Goal: Obtain resource: Download file/media

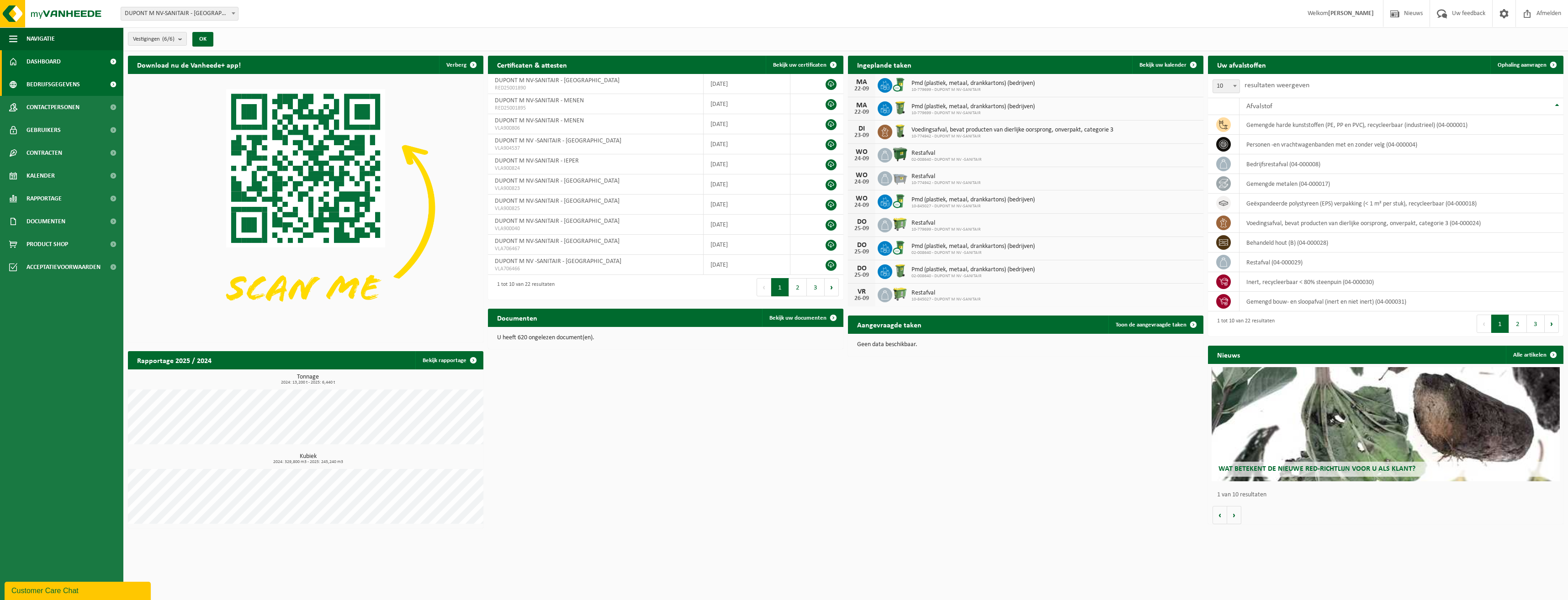
click at [43, 87] on span "Bedrijfsgegevens" at bounding box center [54, 85] width 54 height 23
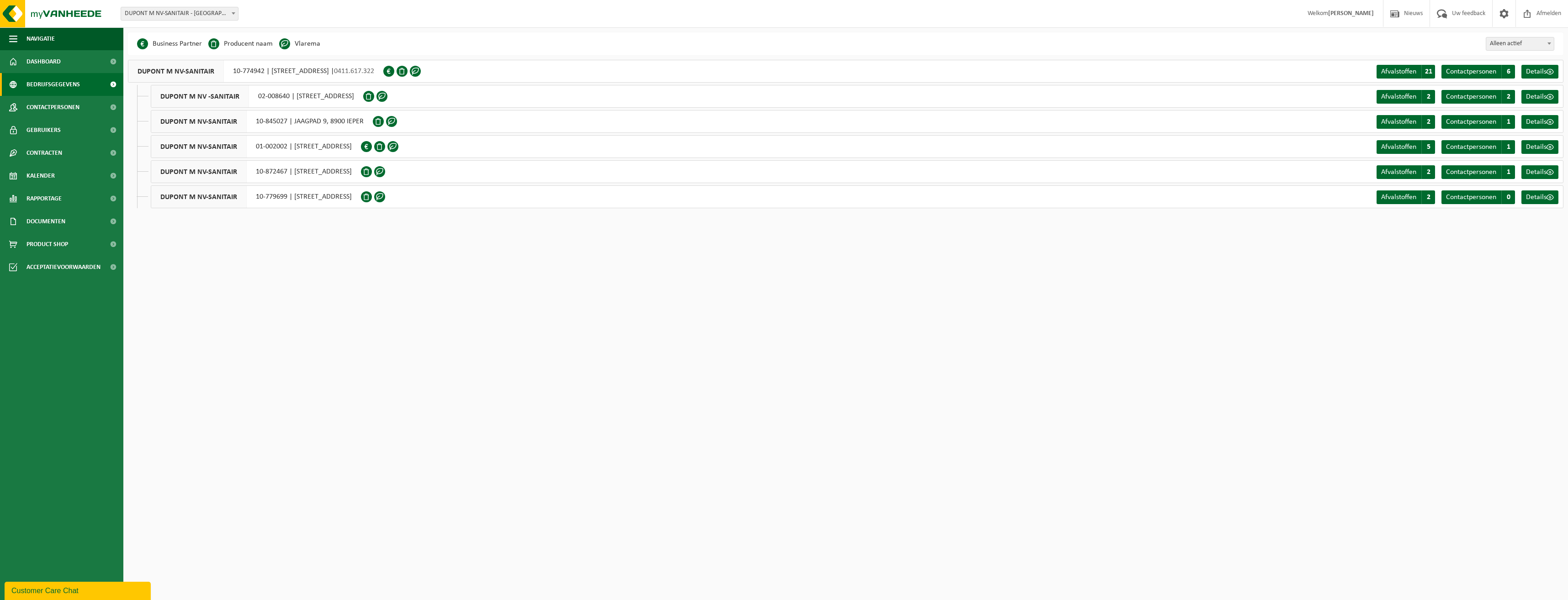
click at [310, 46] on li "Vlarema" at bounding box center [300, 44] width 41 height 14
click at [1546, 94] on span "Details" at bounding box center [1536, 97] width 21 height 7
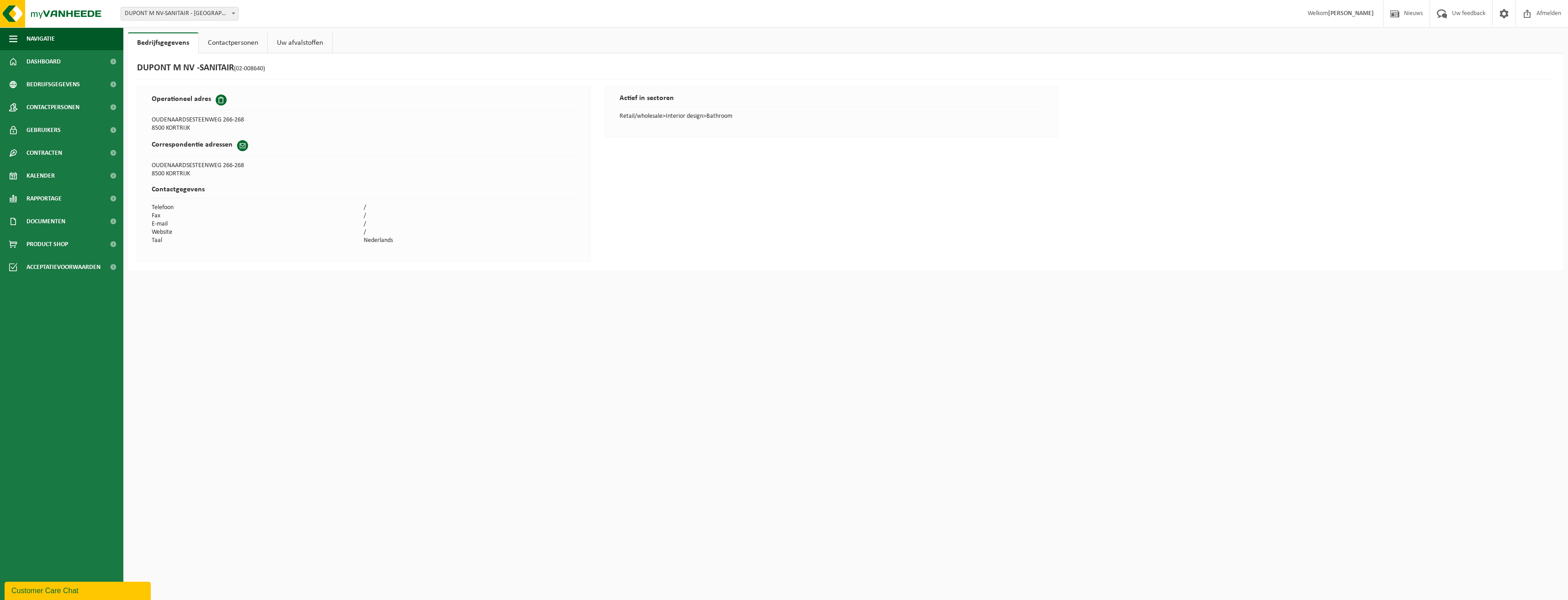
drag, startPoint x: 218, startPoint y: 40, endPoint x: 244, endPoint y: 43, distance: 26.2
click at [219, 40] on link "Contactpersonen" at bounding box center [233, 43] width 69 height 21
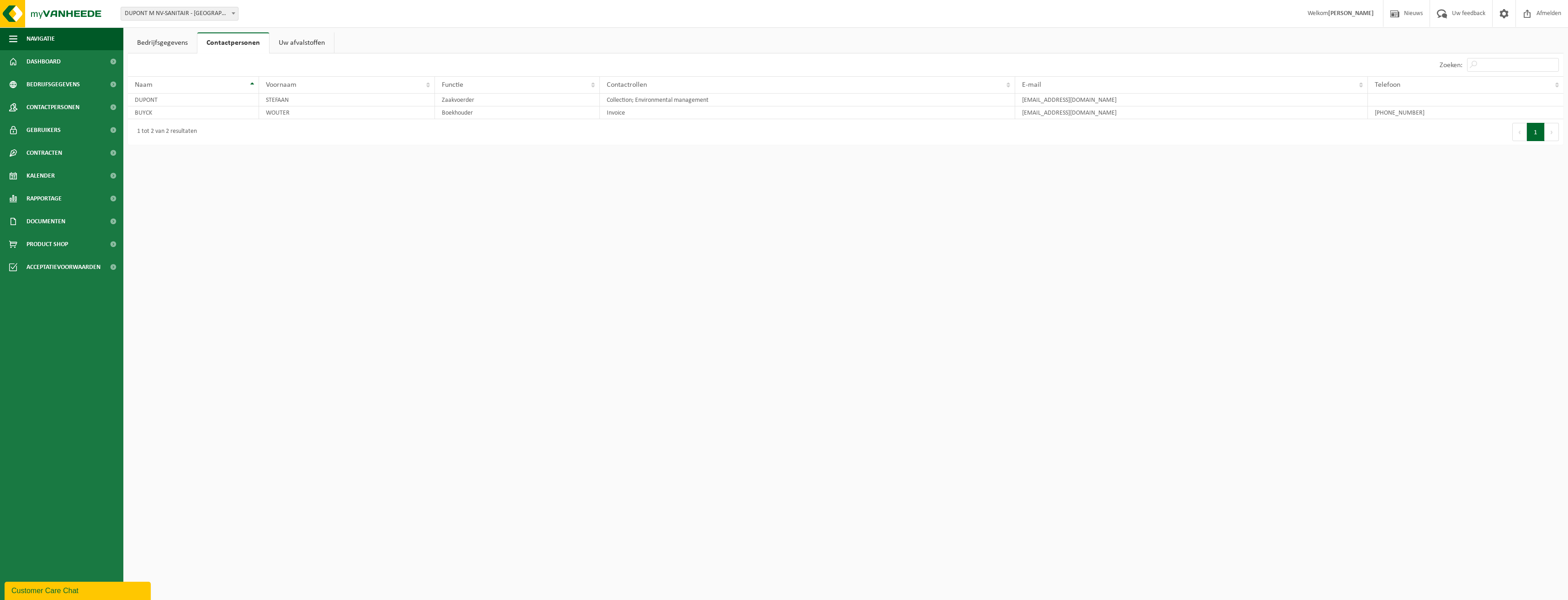
click at [282, 47] on link "Uw afvalstoffen" at bounding box center [302, 43] width 65 height 21
click at [146, 41] on link "Bedrijfsgegevens" at bounding box center [162, 43] width 69 height 21
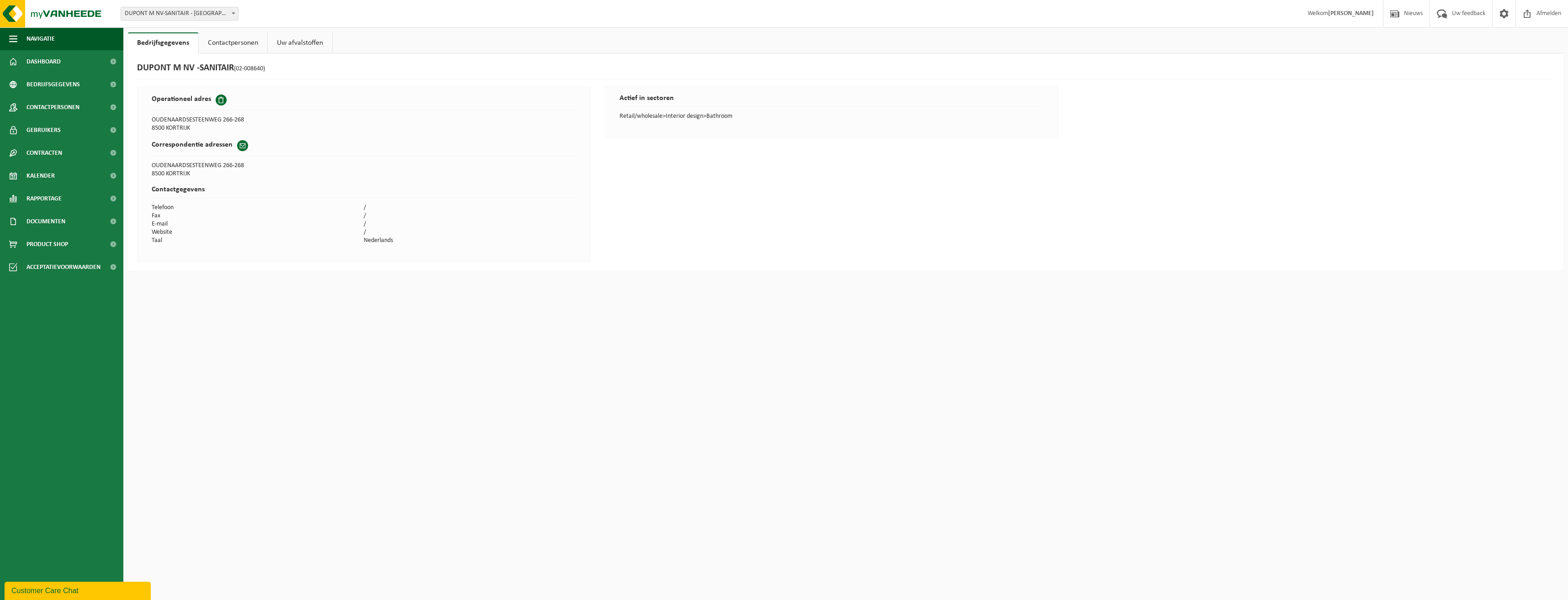
click at [956, 195] on div "DUPONT M NV -SANITAIR (02-008640) Operationeel adres OUDENAARDSESTEENWEG 266-26…" at bounding box center [845, 162] width 1435 height 217
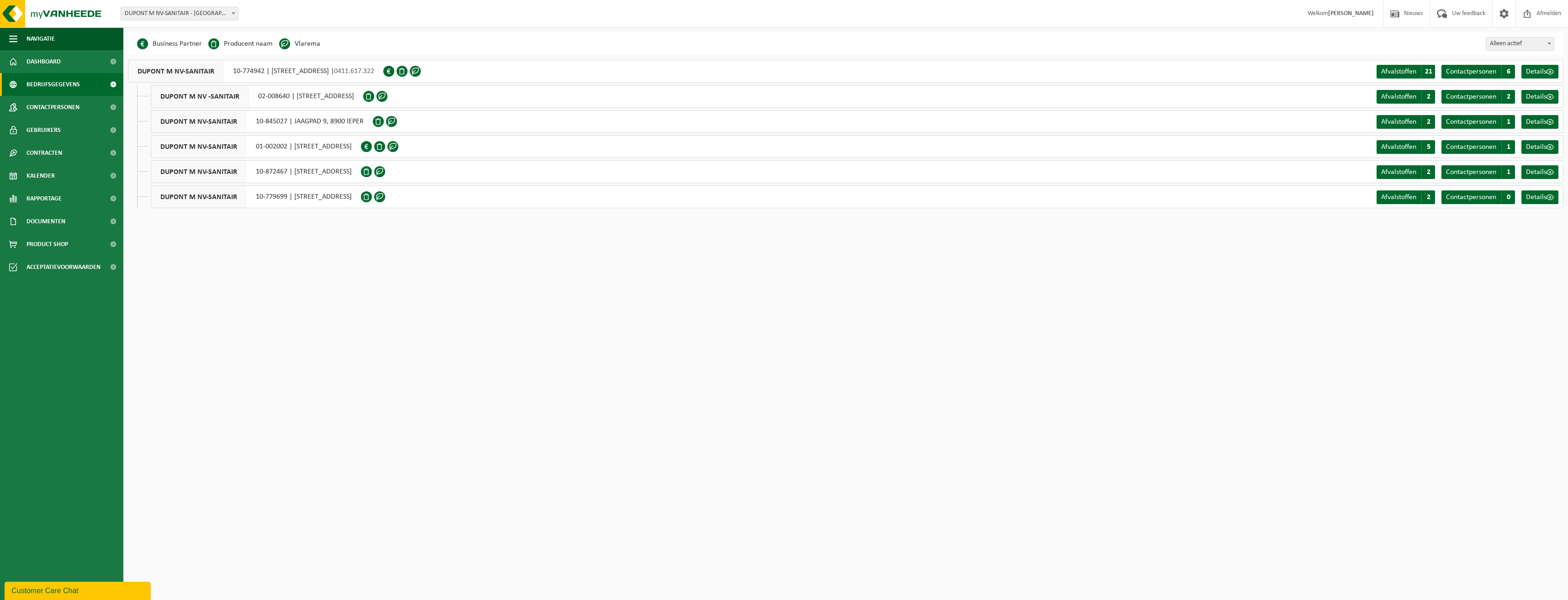
click at [388, 122] on span at bounding box center [391, 122] width 11 height 11
click at [1513, 43] on span "Alleen actief" at bounding box center [1520, 44] width 68 height 13
select select "true"
click at [50, 62] on span "Dashboard" at bounding box center [44, 62] width 34 height 23
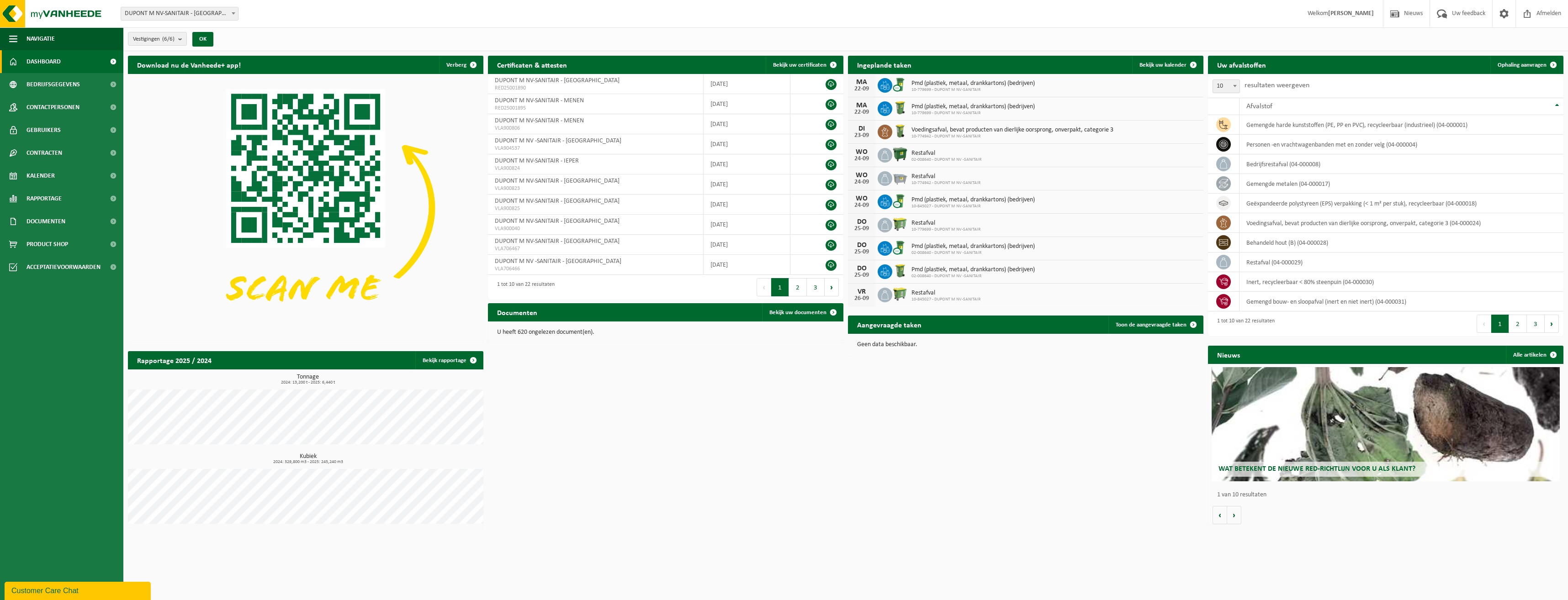
click at [1343, 469] on span "Wat betekent de nieuwe RED-richtlijn voor u als klant?" at bounding box center [1317, 469] width 197 height 7
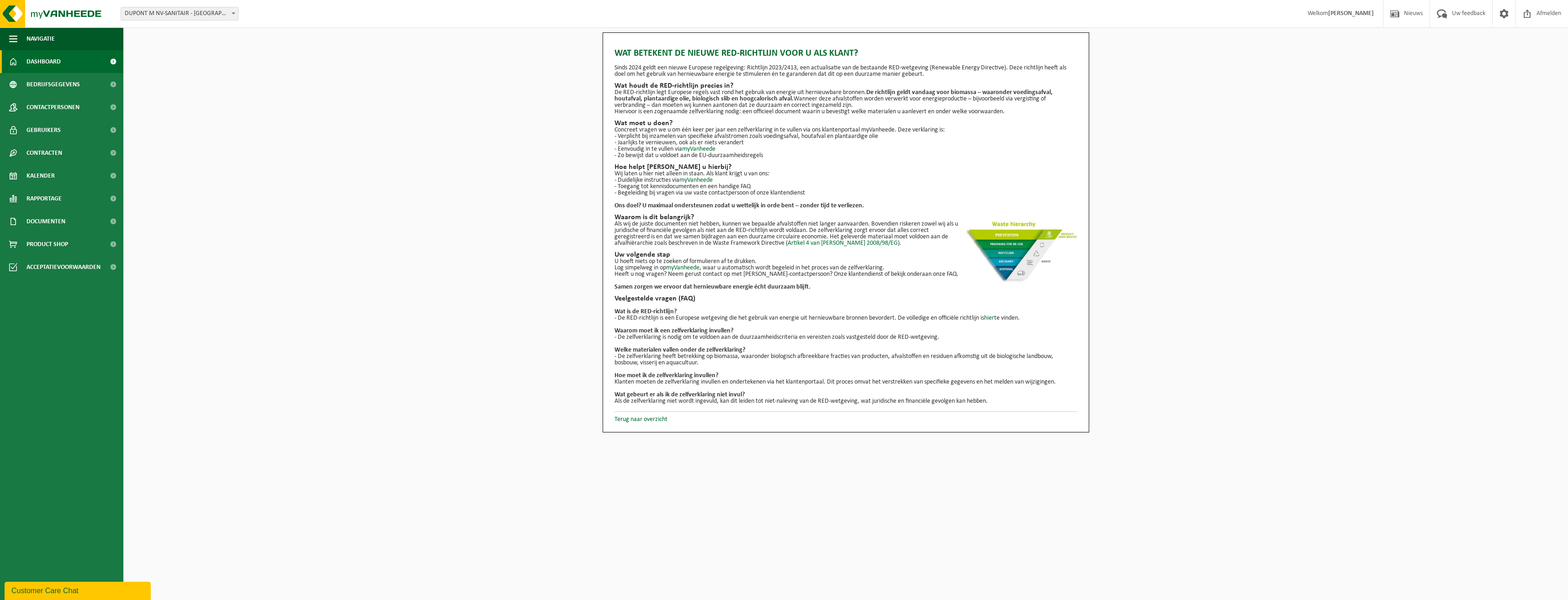
click at [44, 62] on span "Dashboard" at bounding box center [44, 62] width 34 height 23
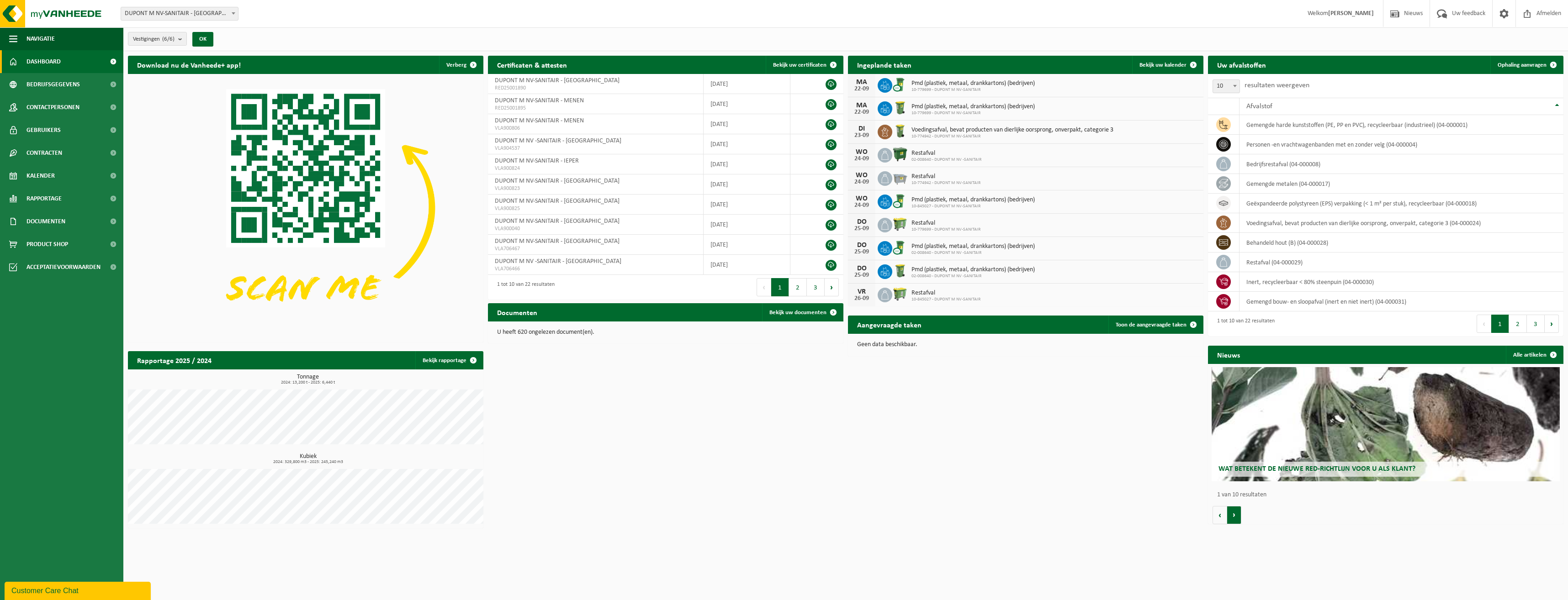
click at [1234, 518] on button "Volgende" at bounding box center [1234, 515] width 14 height 18
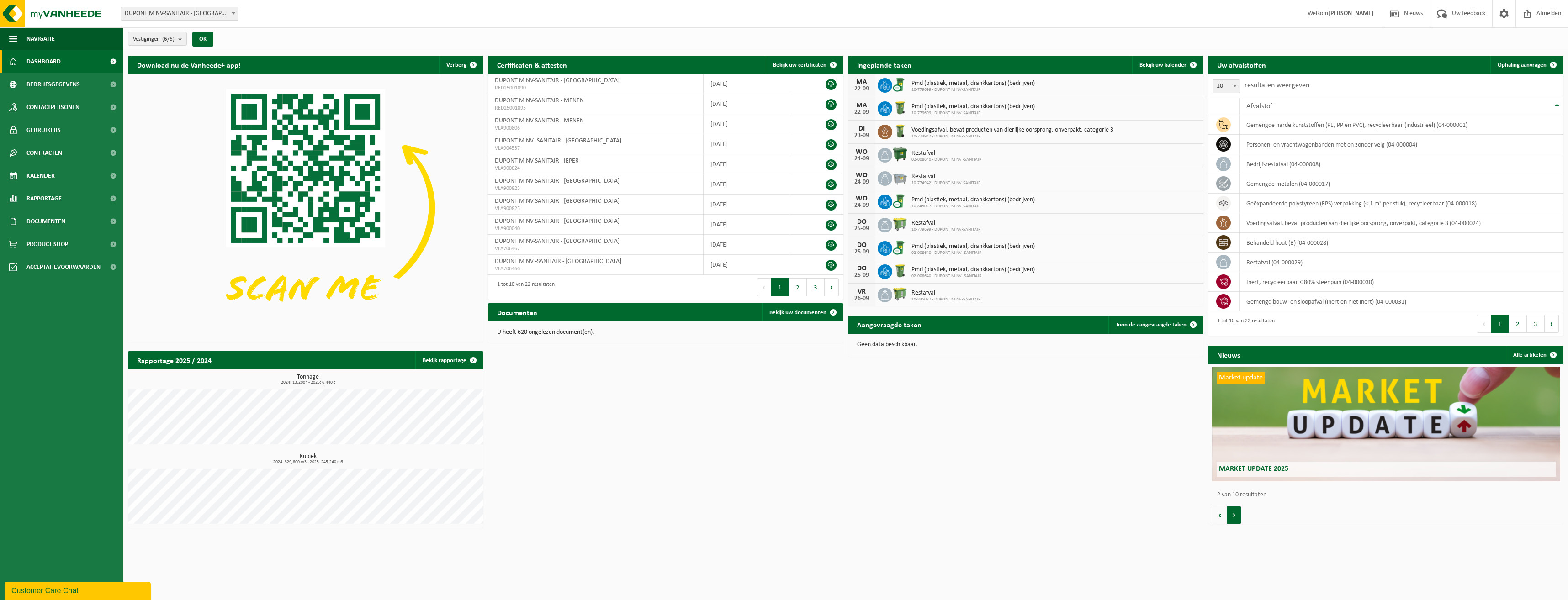
scroll to position [0, 355]
click at [1416, 14] on span "Nieuws" at bounding box center [1413, 13] width 23 height 27
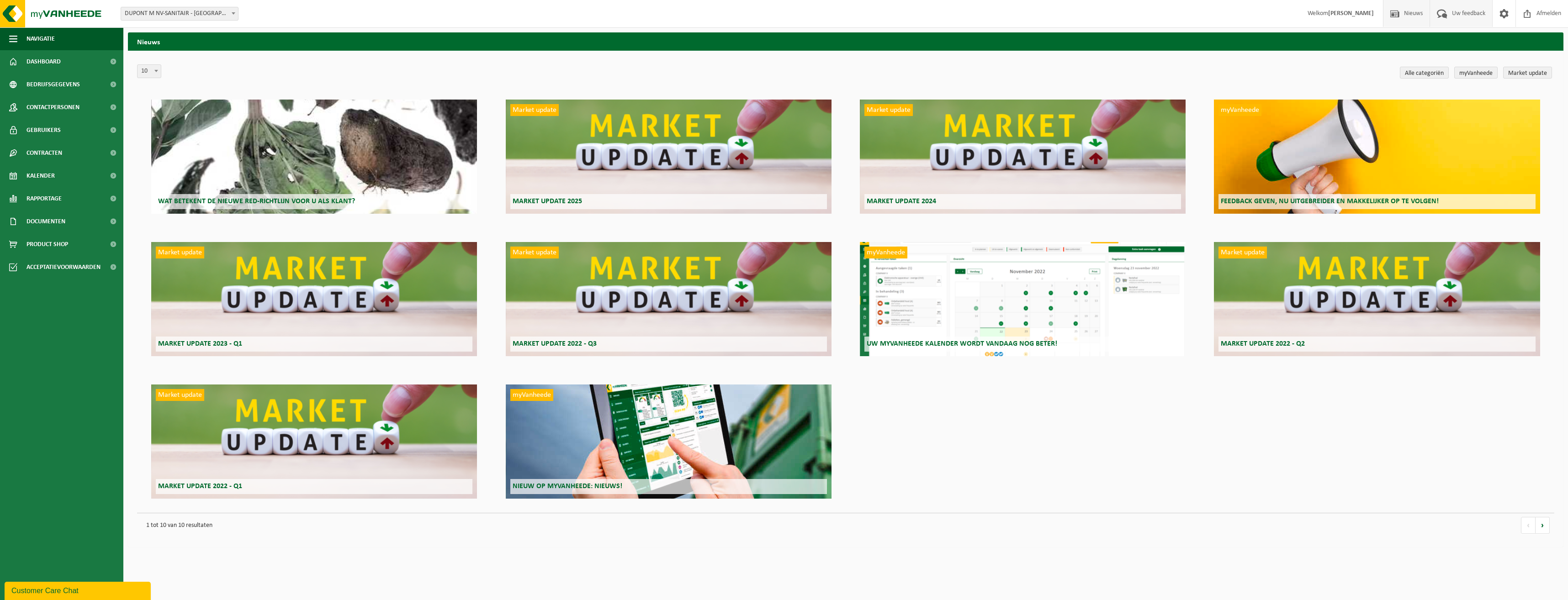
click at [1479, 13] on span "Uw feedback" at bounding box center [1469, 13] width 38 height 27
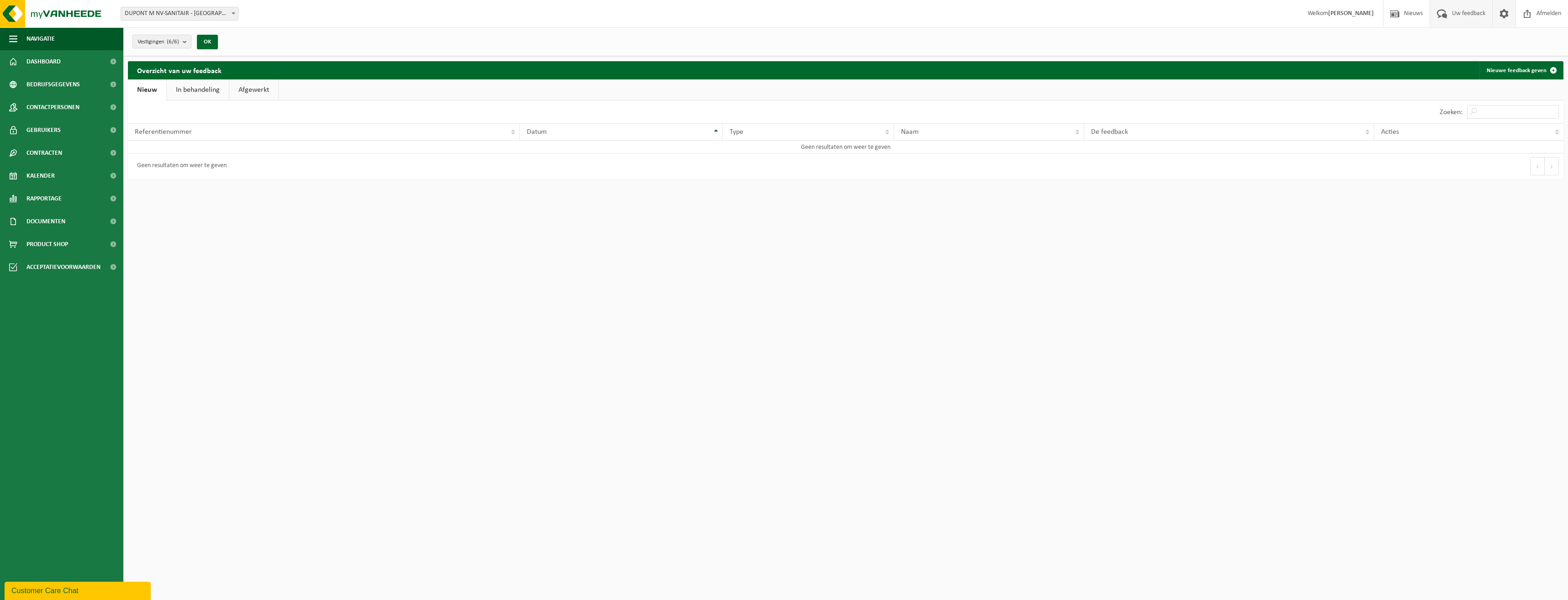
click at [1502, 15] on span at bounding box center [1504, 13] width 14 height 27
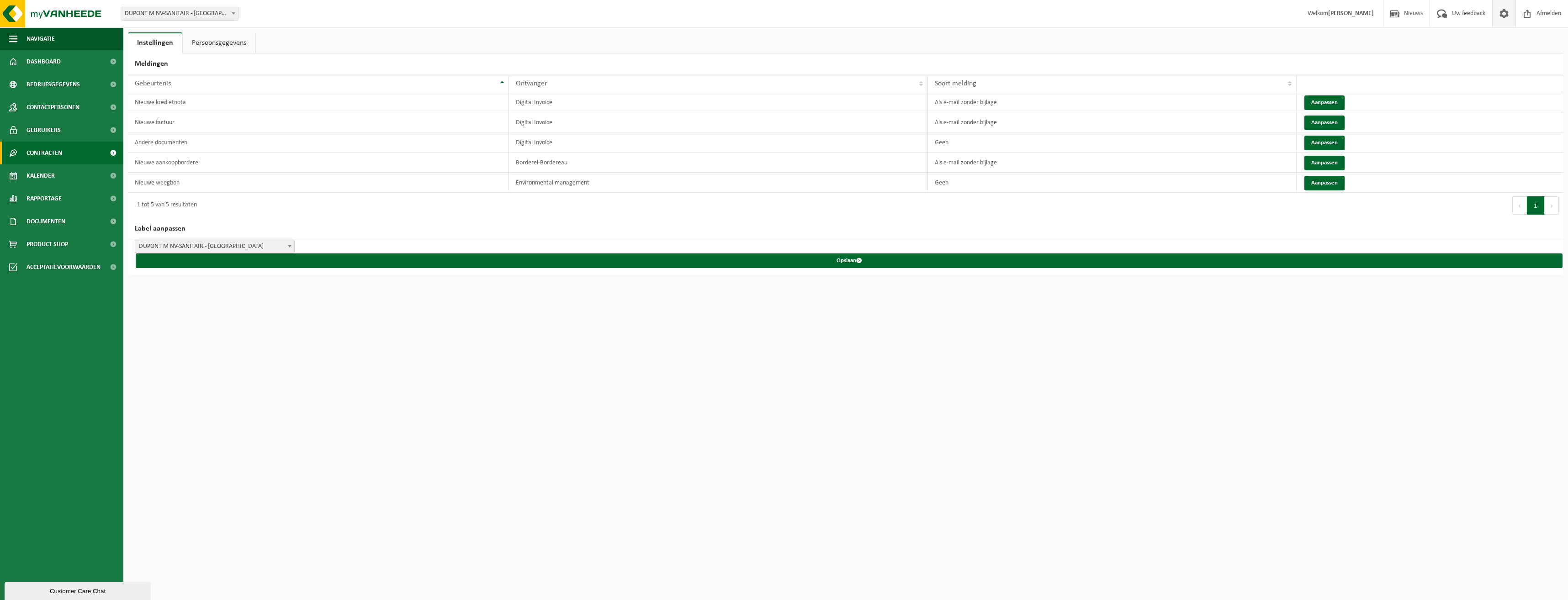
click at [69, 147] on link "Contracten" at bounding box center [61, 153] width 124 height 23
click at [40, 219] on span "Kalender" at bounding box center [41, 218] width 29 height 23
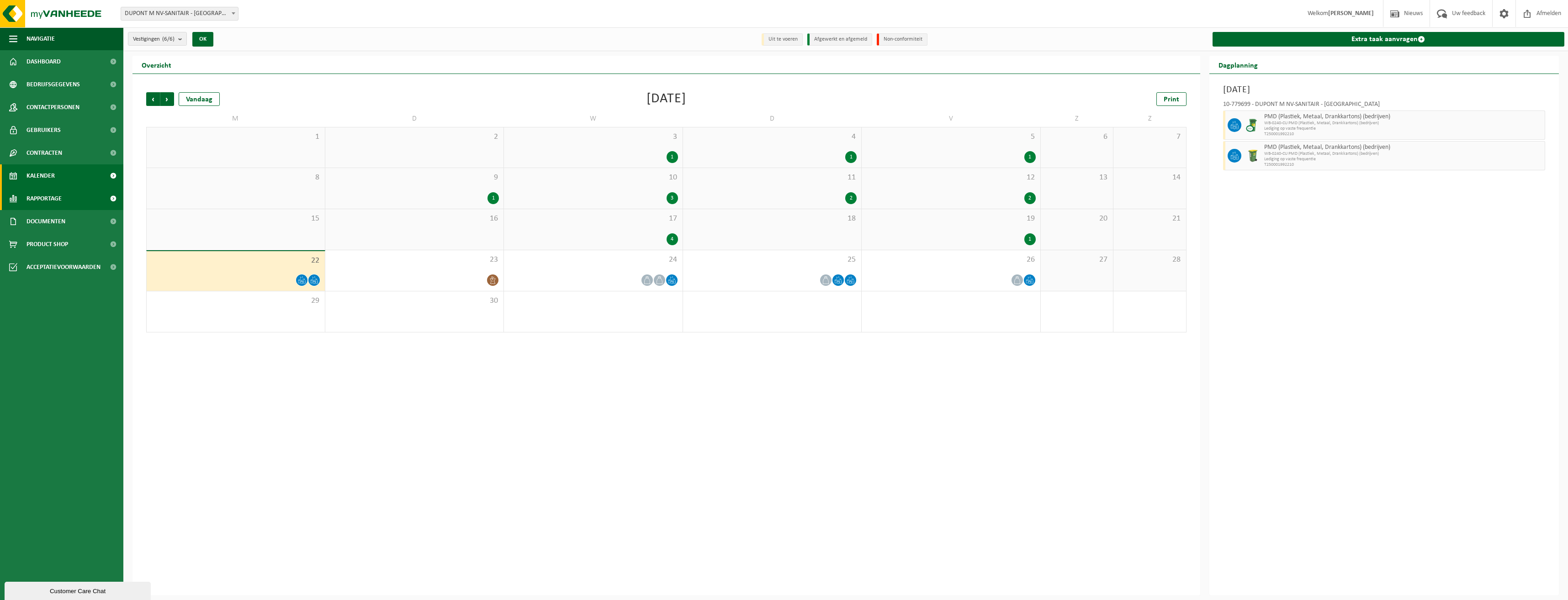
click at [45, 194] on span "Rapportage" at bounding box center [44, 199] width 35 height 23
click at [44, 308] on span "Acceptatievoorwaarden" at bounding box center [64, 309] width 74 height 23
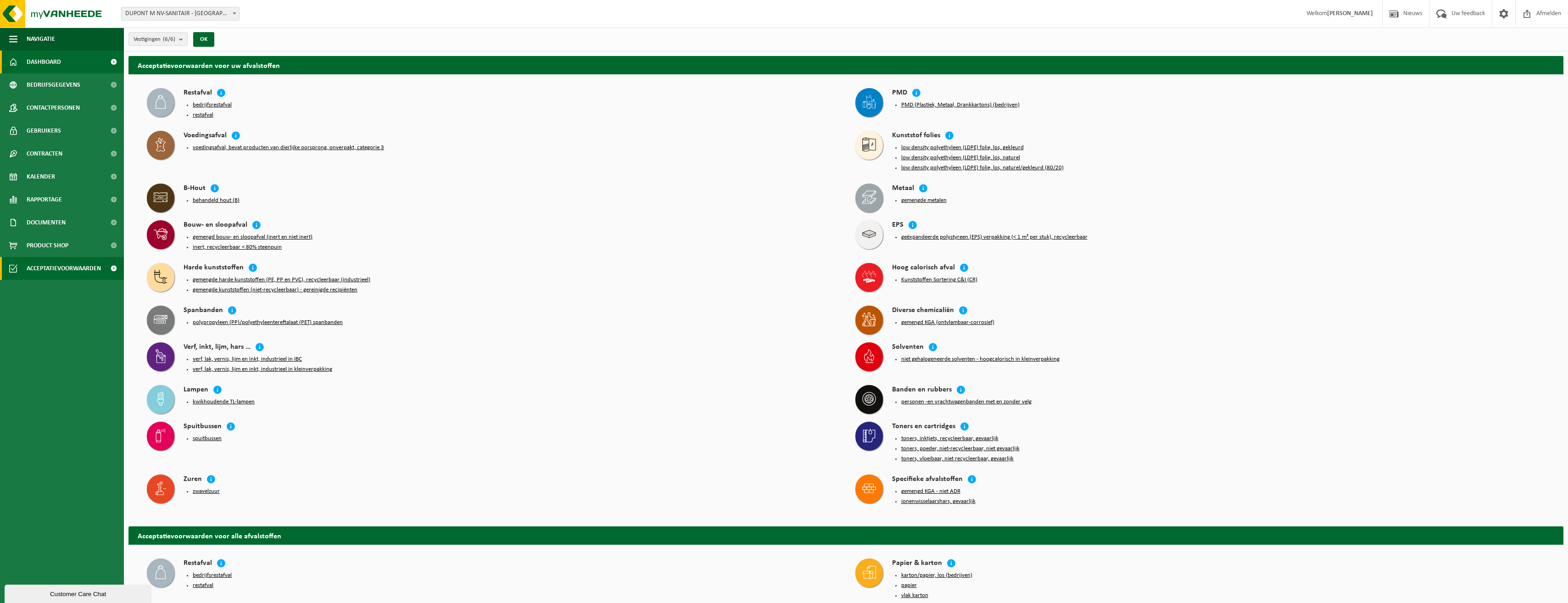
click at [58, 65] on span "Dashboard" at bounding box center [44, 62] width 34 height 23
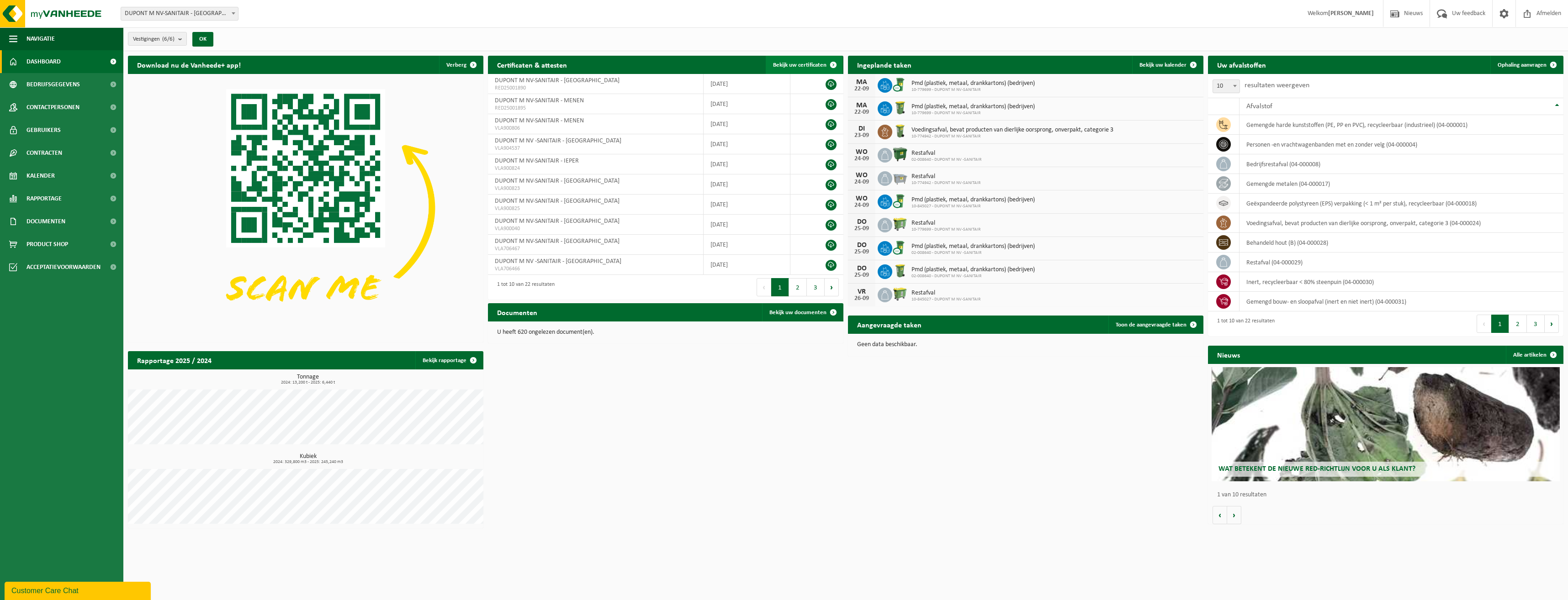
click at [810, 66] on span "Bekijk uw certificaten" at bounding box center [800, 65] width 54 height 6
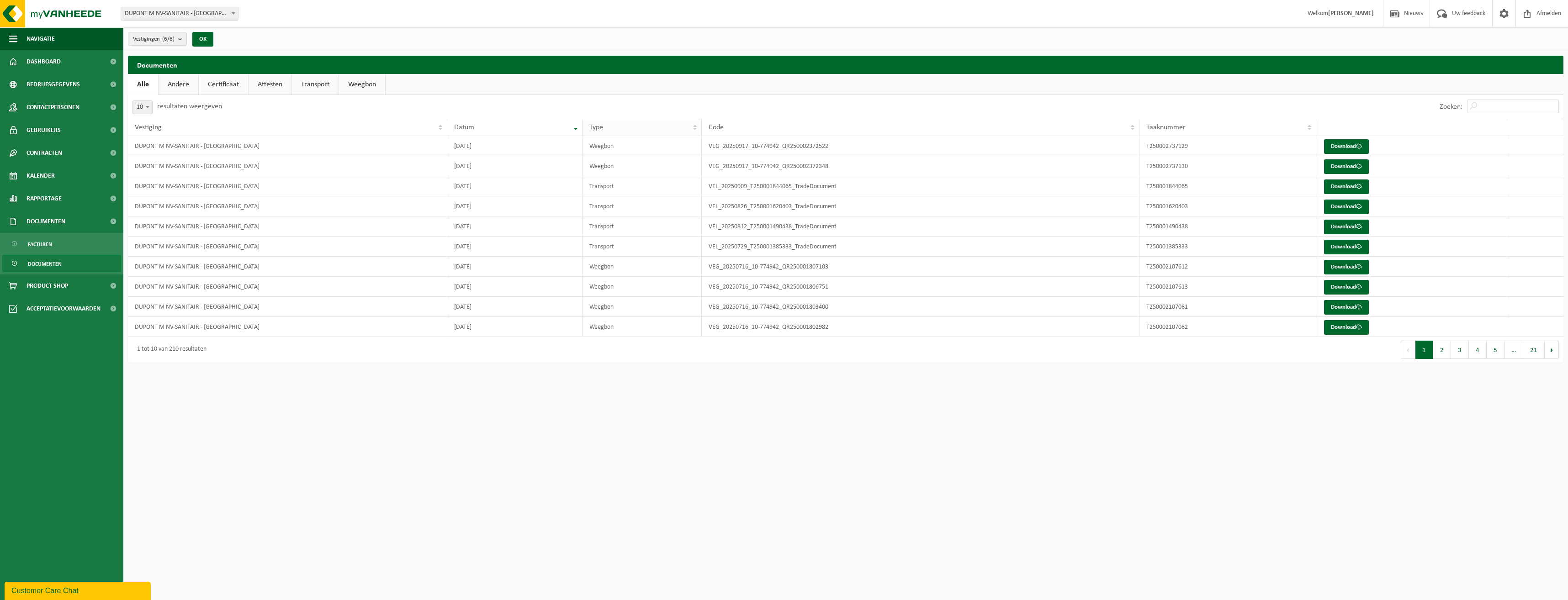
click at [691, 126] on th "Type" at bounding box center [642, 127] width 120 height 18
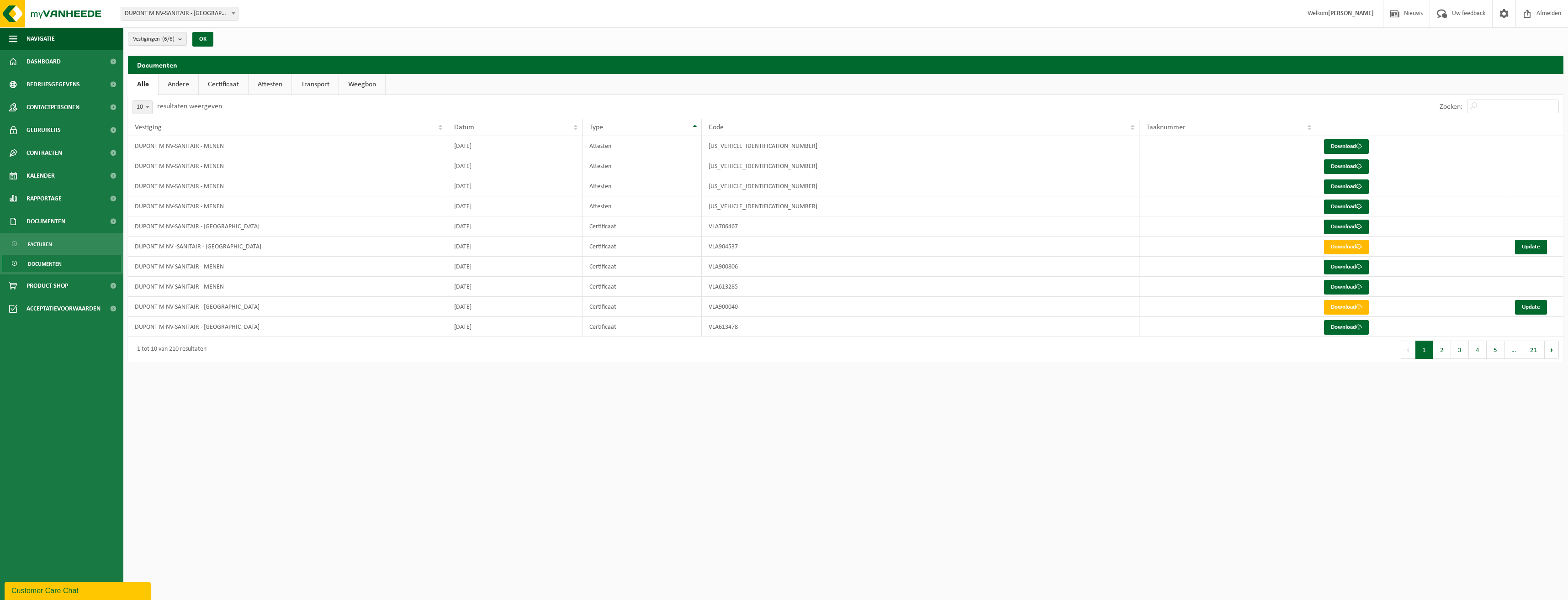
click at [225, 85] on link "Certificaat" at bounding box center [223, 85] width 49 height 21
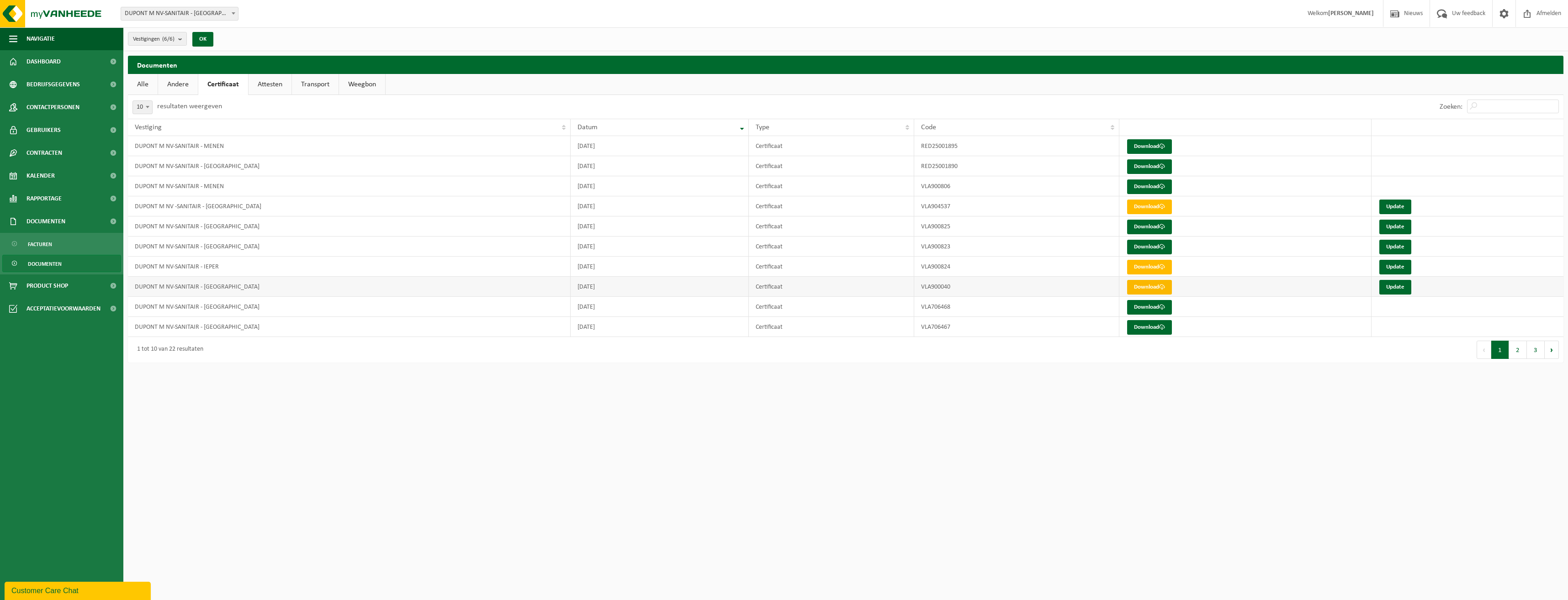
click at [1153, 288] on link "Download" at bounding box center [1150, 287] width 45 height 15
click at [277, 84] on link "Attesten" at bounding box center [270, 85] width 43 height 21
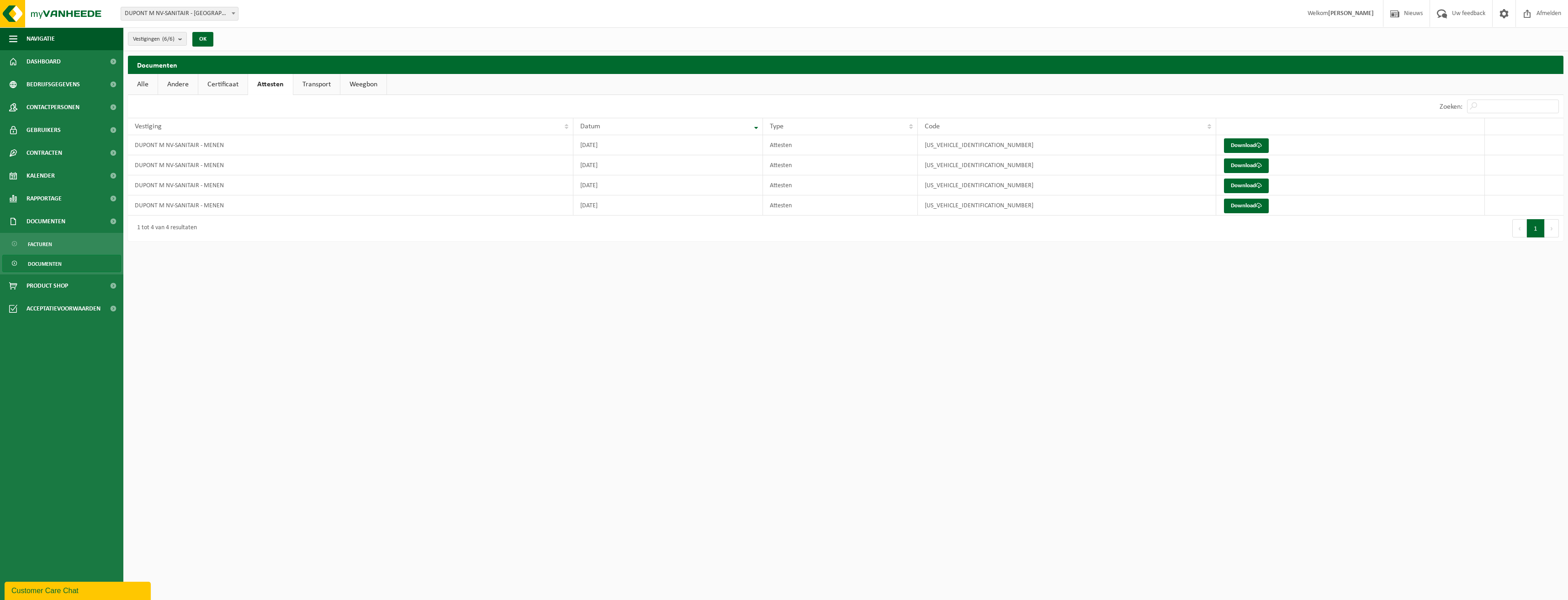
click at [217, 85] on link "Certificaat" at bounding box center [223, 85] width 49 height 21
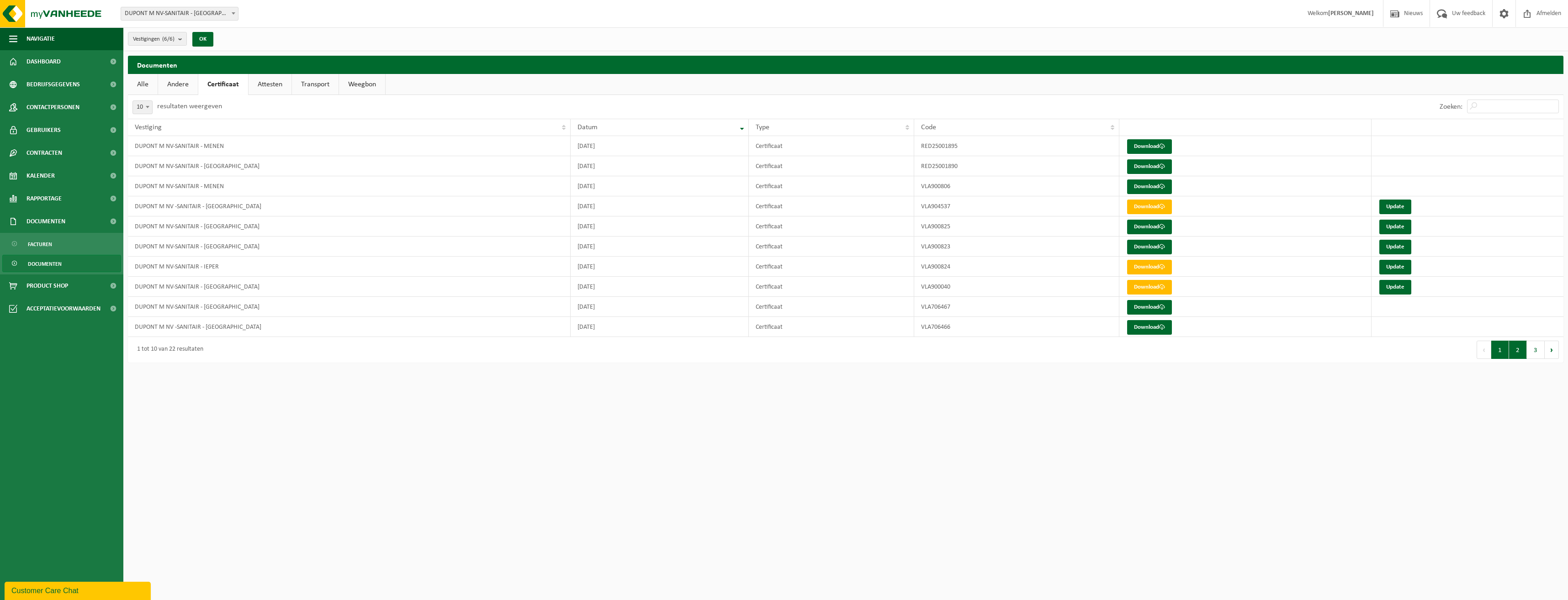
click at [1515, 355] on button "2" at bounding box center [1517, 350] width 18 height 18
click at [1500, 351] on button "1" at bounding box center [1500, 350] width 18 height 18
click at [943, 439] on html "Vestiging: DUPONT M NV-SANITAIR - WERVIK DUPONT M NV -SANITAIR - KORTRIJK DUPON…" at bounding box center [784, 300] width 1568 height 600
click at [58, 63] on span "Dashboard" at bounding box center [44, 62] width 34 height 23
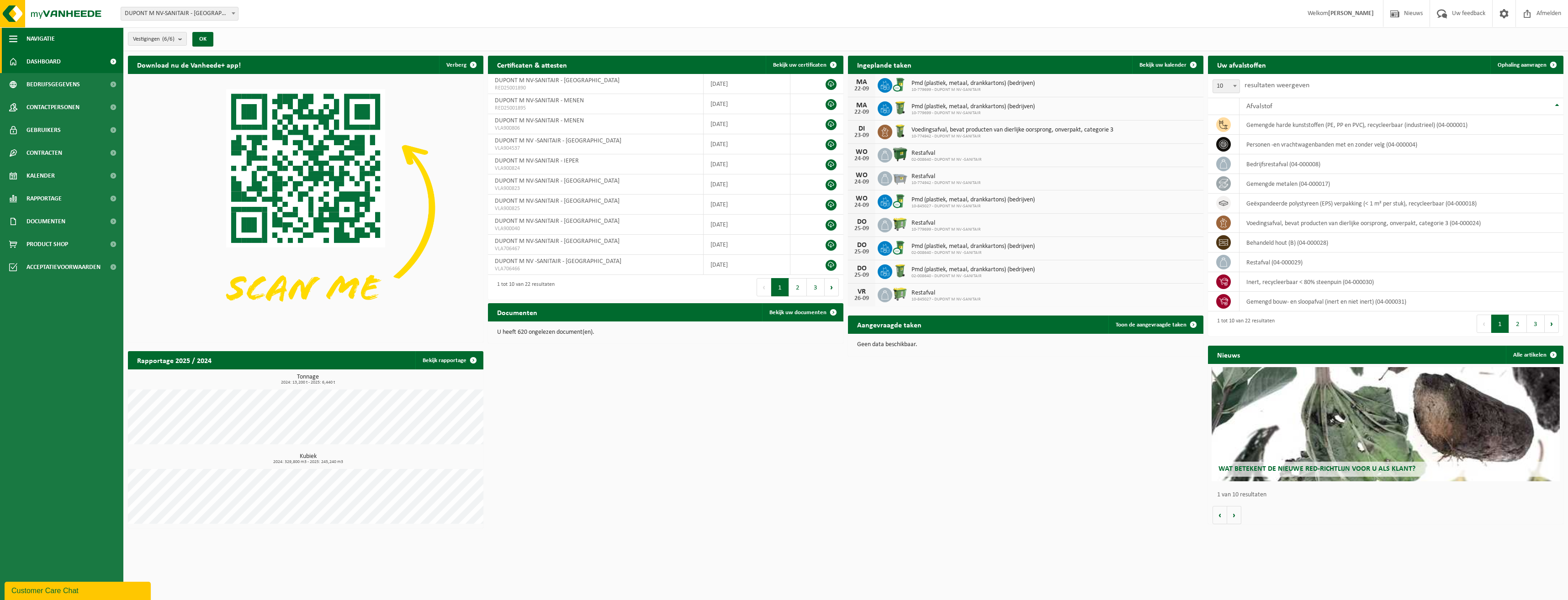
click at [57, 38] on button "Navigatie" at bounding box center [61, 39] width 124 height 23
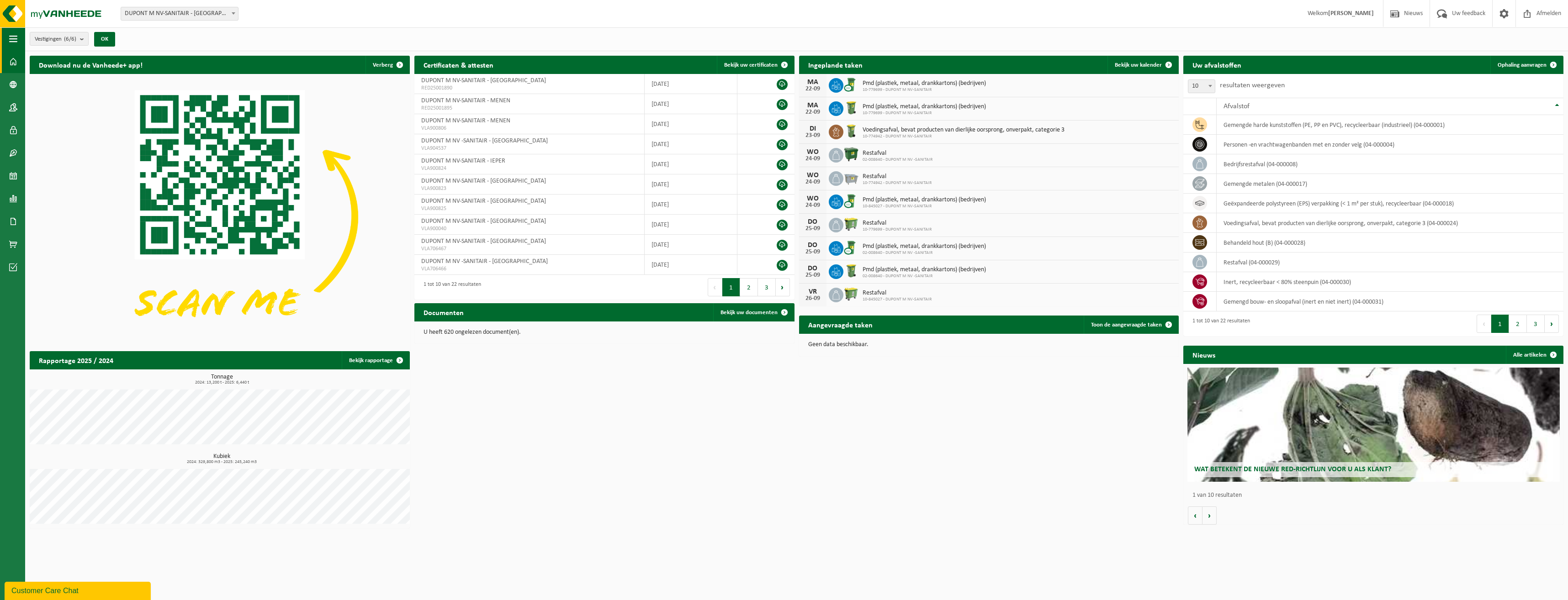
click at [5, 32] on button "Navigatie" at bounding box center [12, 39] width 25 height 23
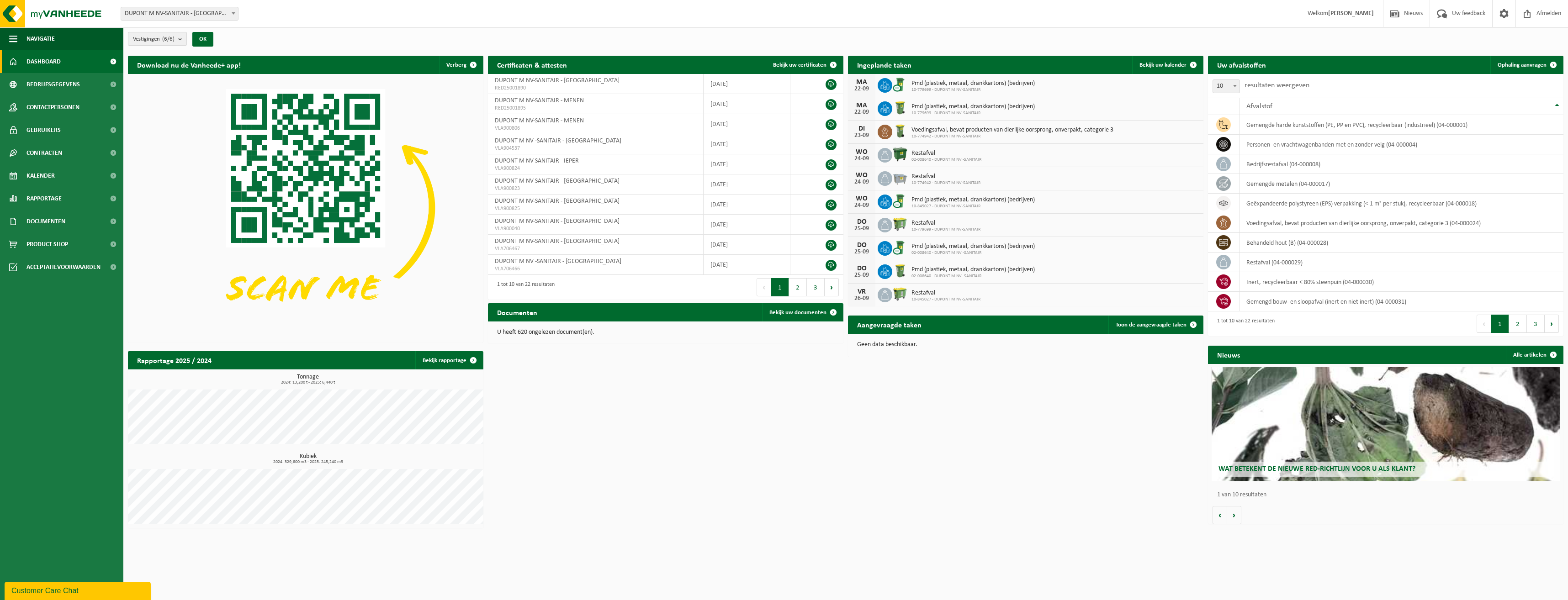
click at [181, 38] on b "submit" at bounding box center [183, 38] width 9 height 13
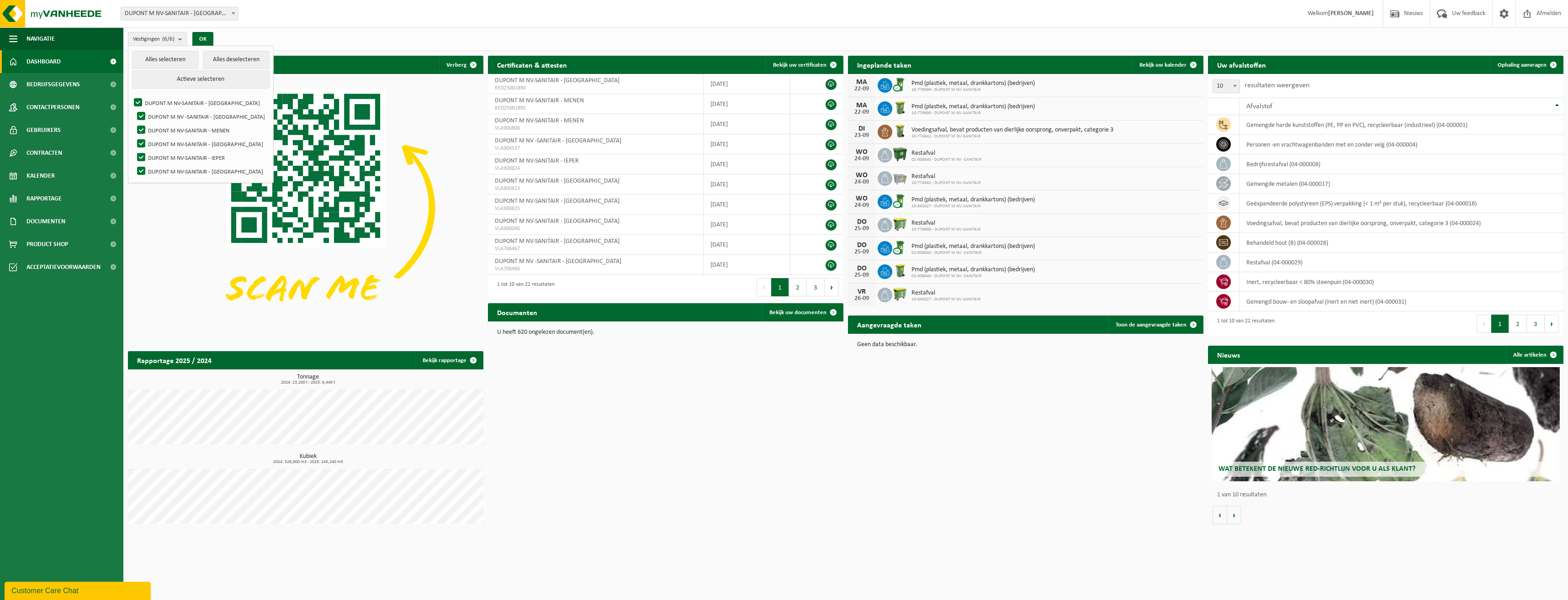
click at [181, 38] on b "submit" at bounding box center [183, 39] width 9 height 13
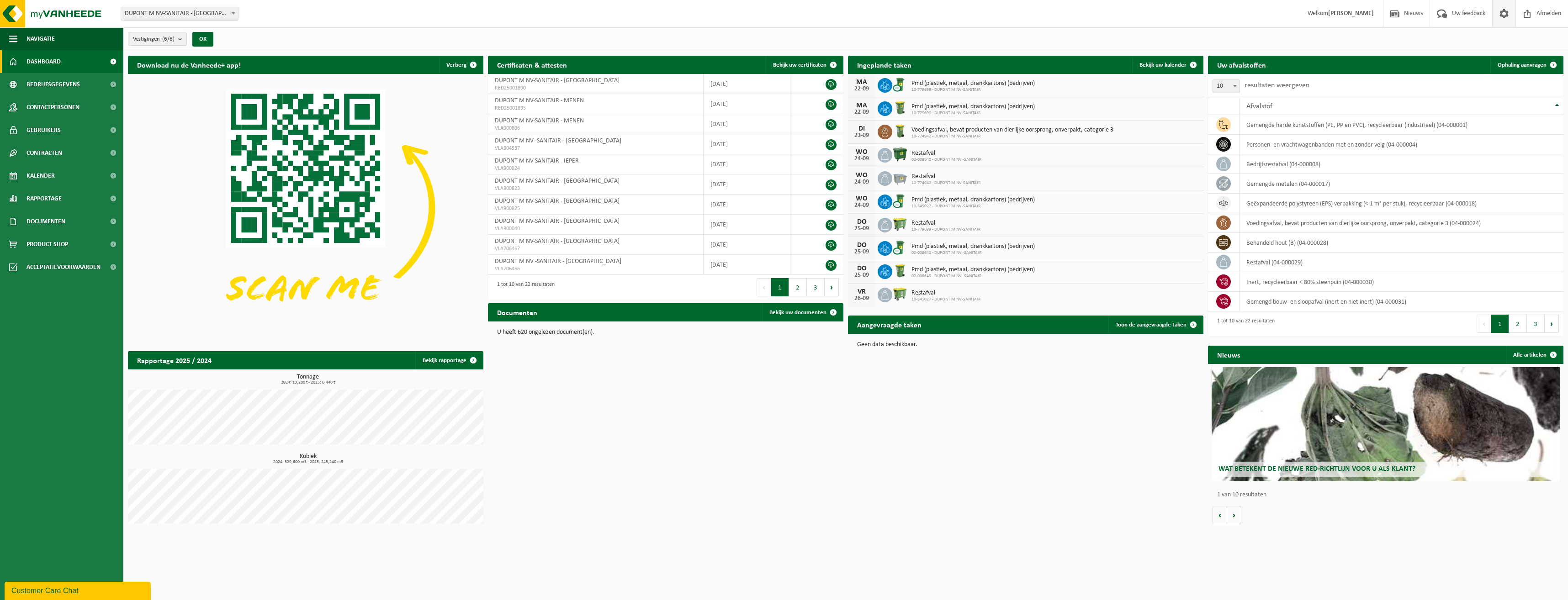
click at [1499, 13] on span at bounding box center [1504, 13] width 14 height 27
